Goal: Find specific page/section: Find specific page/section

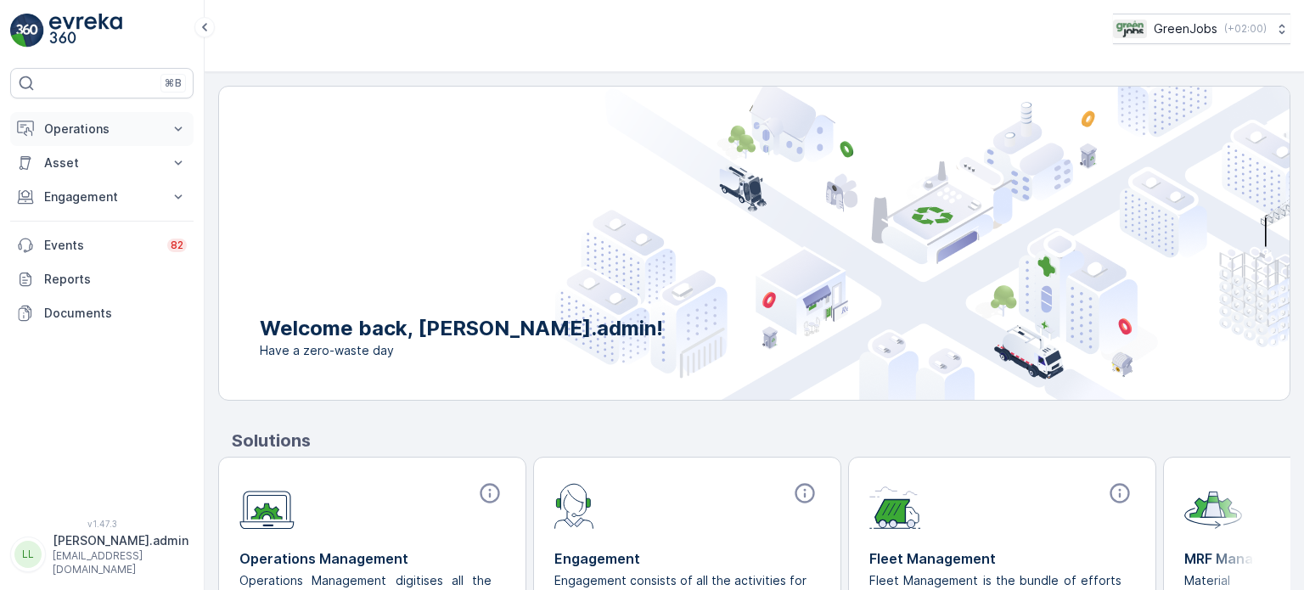
click at [90, 129] on p "Operations" at bounding box center [101, 129] width 115 height 17
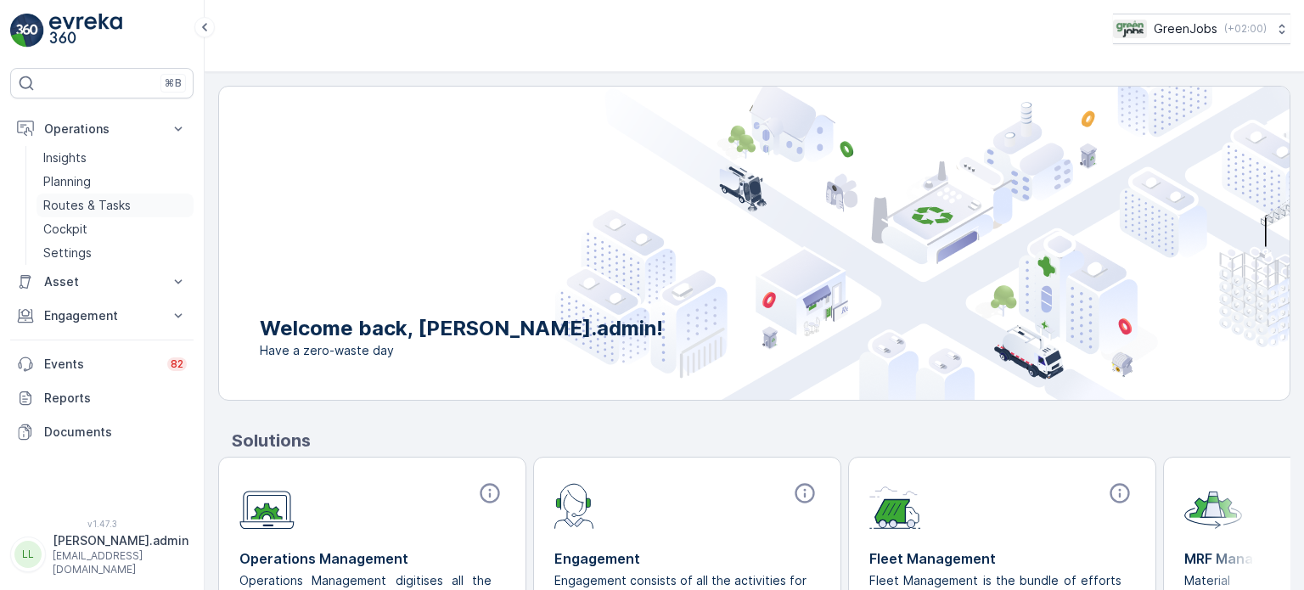
click at [88, 199] on p "Routes & Tasks" at bounding box center [86, 205] width 87 height 17
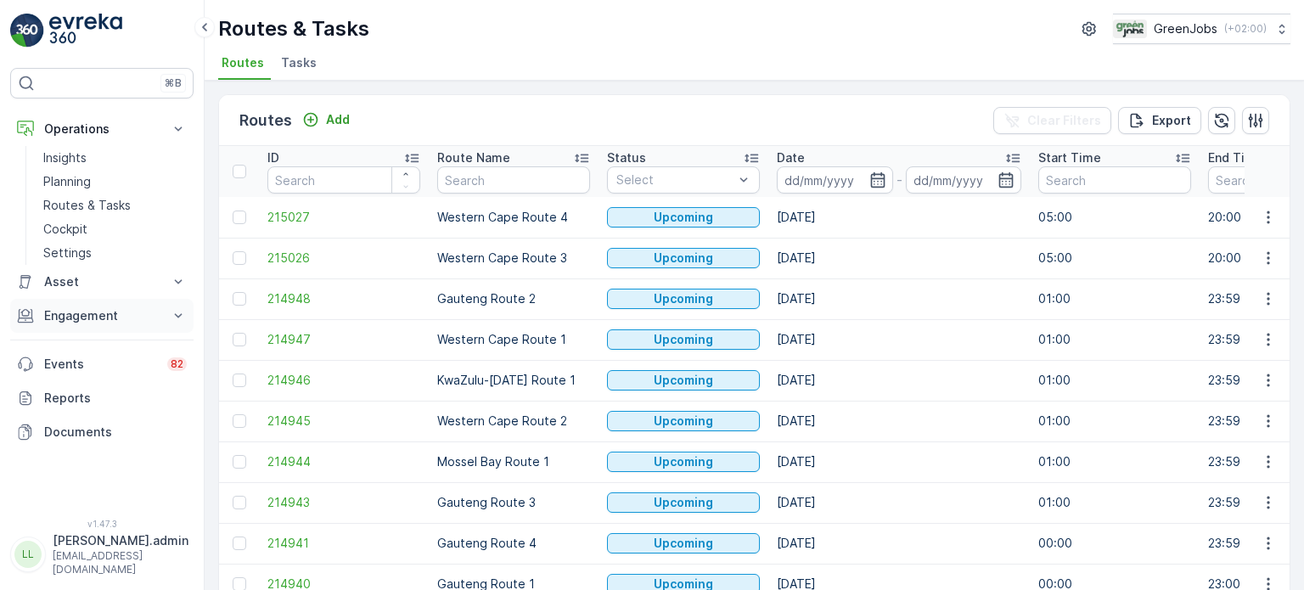
click at [78, 317] on p "Engagement" at bounding box center [101, 315] width 115 height 17
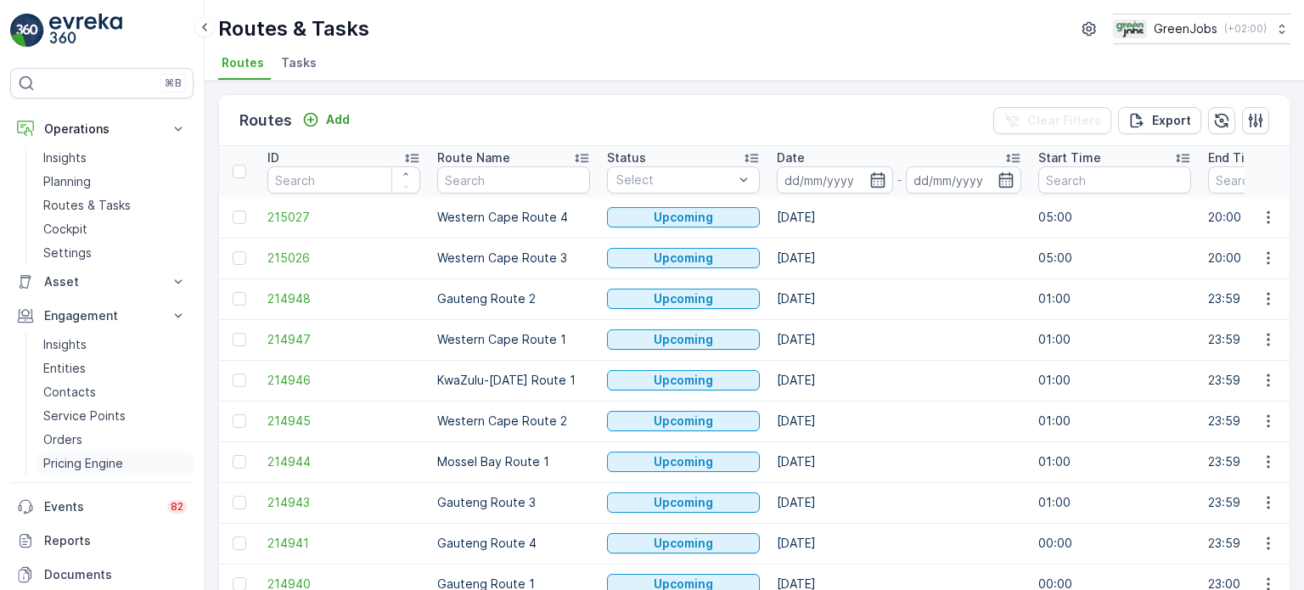
click at [102, 462] on p "Pricing Engine" at bounding box center [83, 463] width 80 height 17
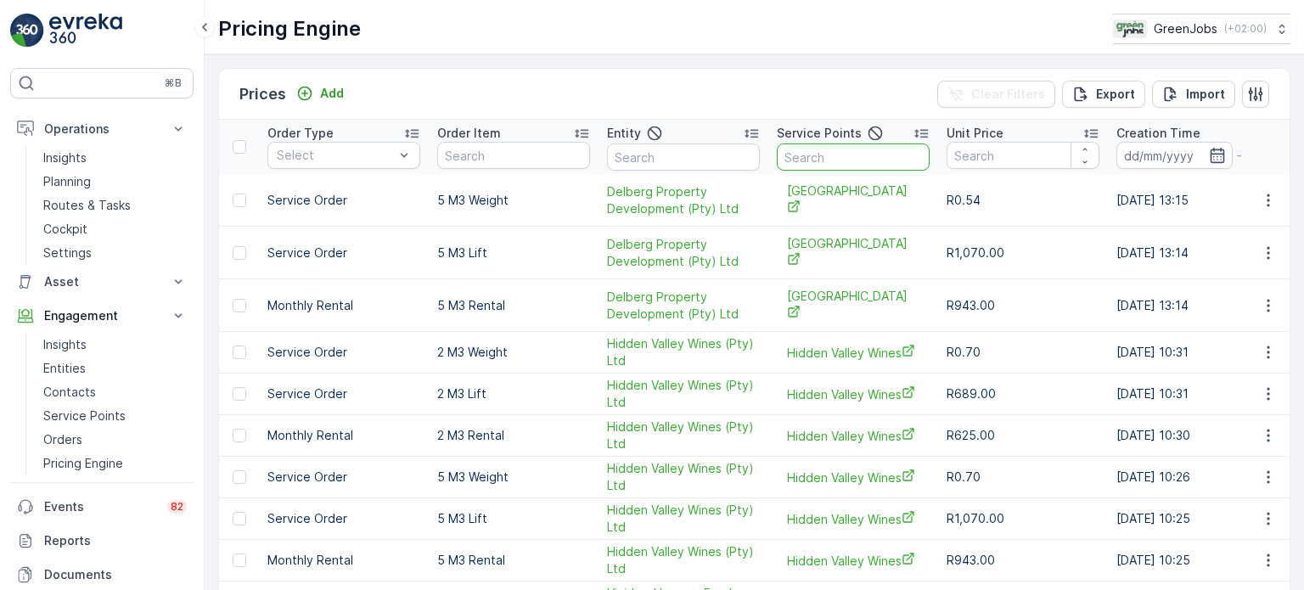
click at [818, 148] on input "text" at bounding box center [853, 156] width 153 height 27
type input "table"
